Goal: Find contact information: Obtain details needed to contact an individual or organization

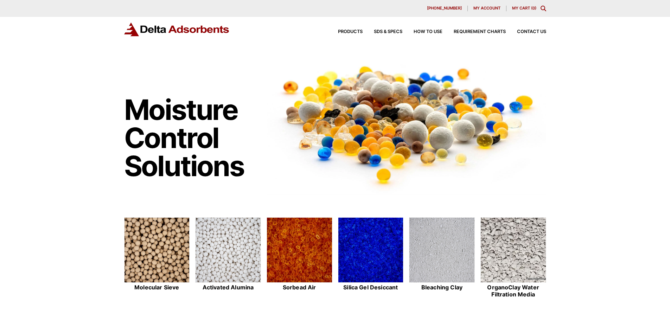
click at [284, 42] on div "Products SDS & SPECS How to Use Requirement Charts Contact Us" at bounding box center [335, 35] width 670 height 36
click at [544, 9] on icon "Toggle Modal Content" at bounding box center [544, 9] width 6 height 6
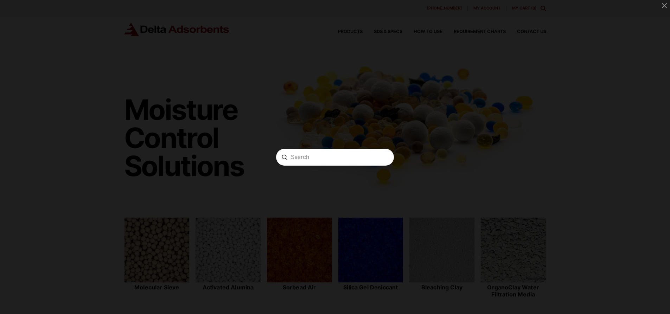
drag, startPoint x: 297, startPoint y: 162, endPoint x: 315, endPoint y: 153, distance: 19.8
click at [315, 153] on form "Search Submit Clear" at bounding box center [335, 157] width 118 height 17
paste input "Sorbead® ORANGE CHAMELEON 2050"
type input "Sorbead® ORANGE CHAMELEON 2050"
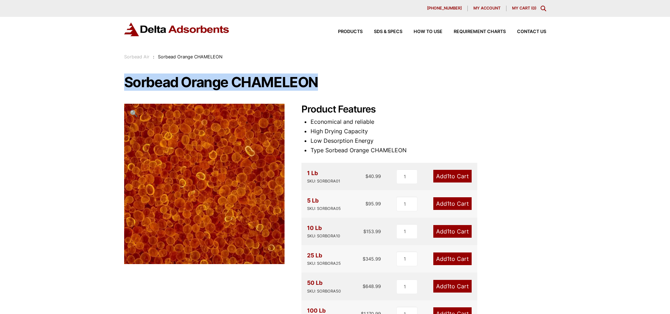
drag, startPoint x: 325, startPoint y: 75, endPoint x: 125, endPoint y: 77, distance: 199.8
click at [125, 77] on h1 "Sorbead Orange CHAMELEON" at bounding box center [335, 82] width 422 height 15
copy h1 "Sorbead Orange CHAMELEON"
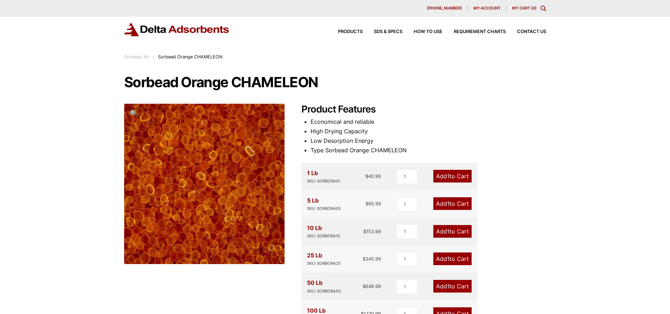
click at [425, 111] on h2 "Product Features" at bounding box center [423, 110] width 245 height 12
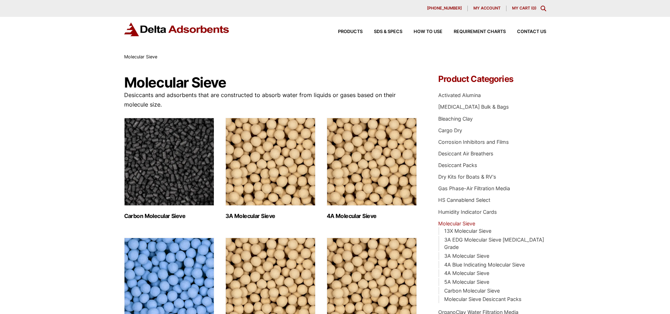
click at [542, 27] on div "Products SDS & SPECS How to Use Requirement Charts Contact Us" at bounding box center [436, 32] width 225 height 10
click at [541, 28] on div "Products SDS & SPECS How to Use Requirement Charts Contact Us" at bounding box center [436, 32] width 225 height 10
click at [537, 30] on span "Contact Us" at bounding box center [531, 32] width 29 height 5
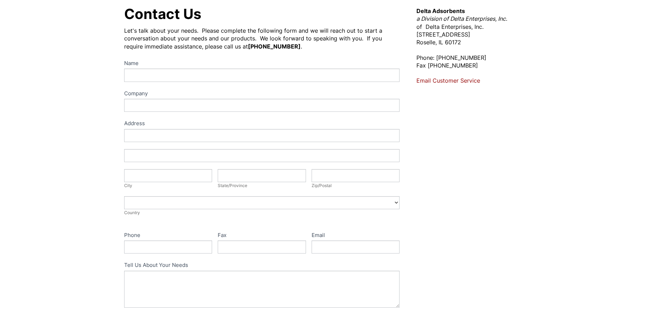
scroll to position [70, 0]
click at [468, 82] on link "Email Customer Service" at bounding box center [448, 79] width 64 height 7
